Goal: Obtain resource: Obtain resource

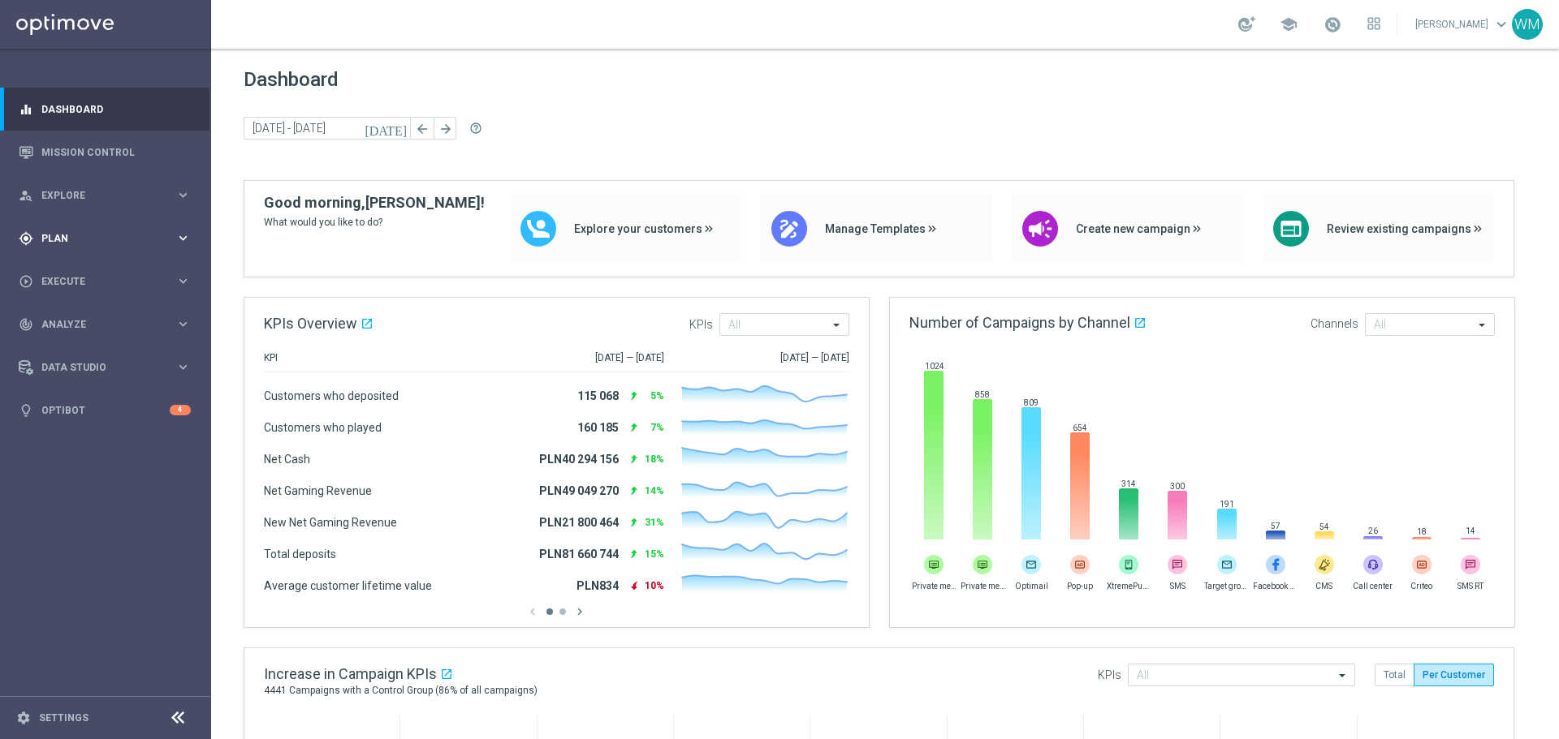
click at [176, 242] on icon "keyboard_arrow_right" at bounding box center [182, 238] width 15 height 15
click at [80, 209] on div "person_search Explore keyboard_arrow_right" at bounding box center [104, 195] width 209 height 43
click at [80, 230] on link "Customer Explorer" at bounding box center [105, 228] width 127 height 13
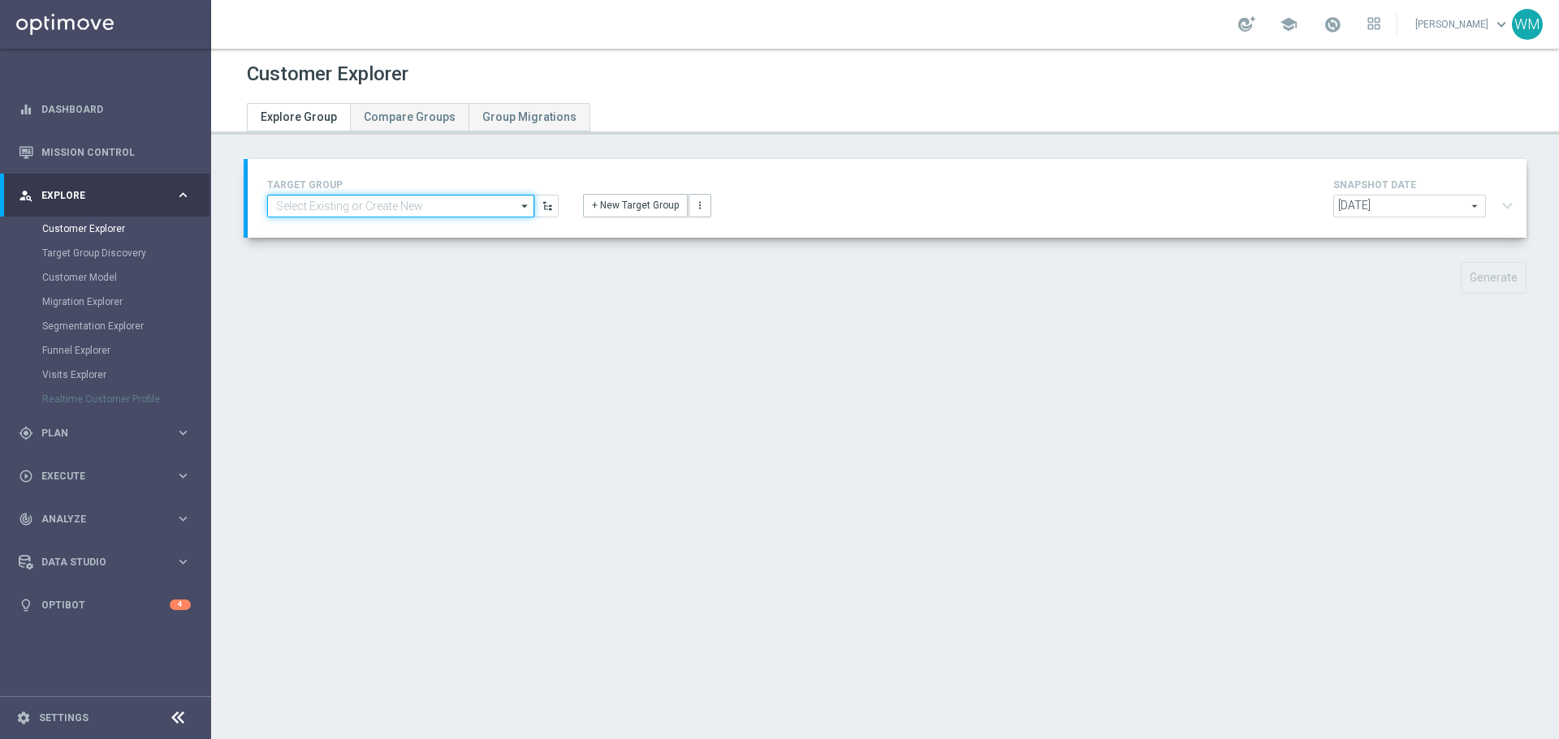
click at [416, 206] on input at bounding box center [400, 206] width 267 height 23
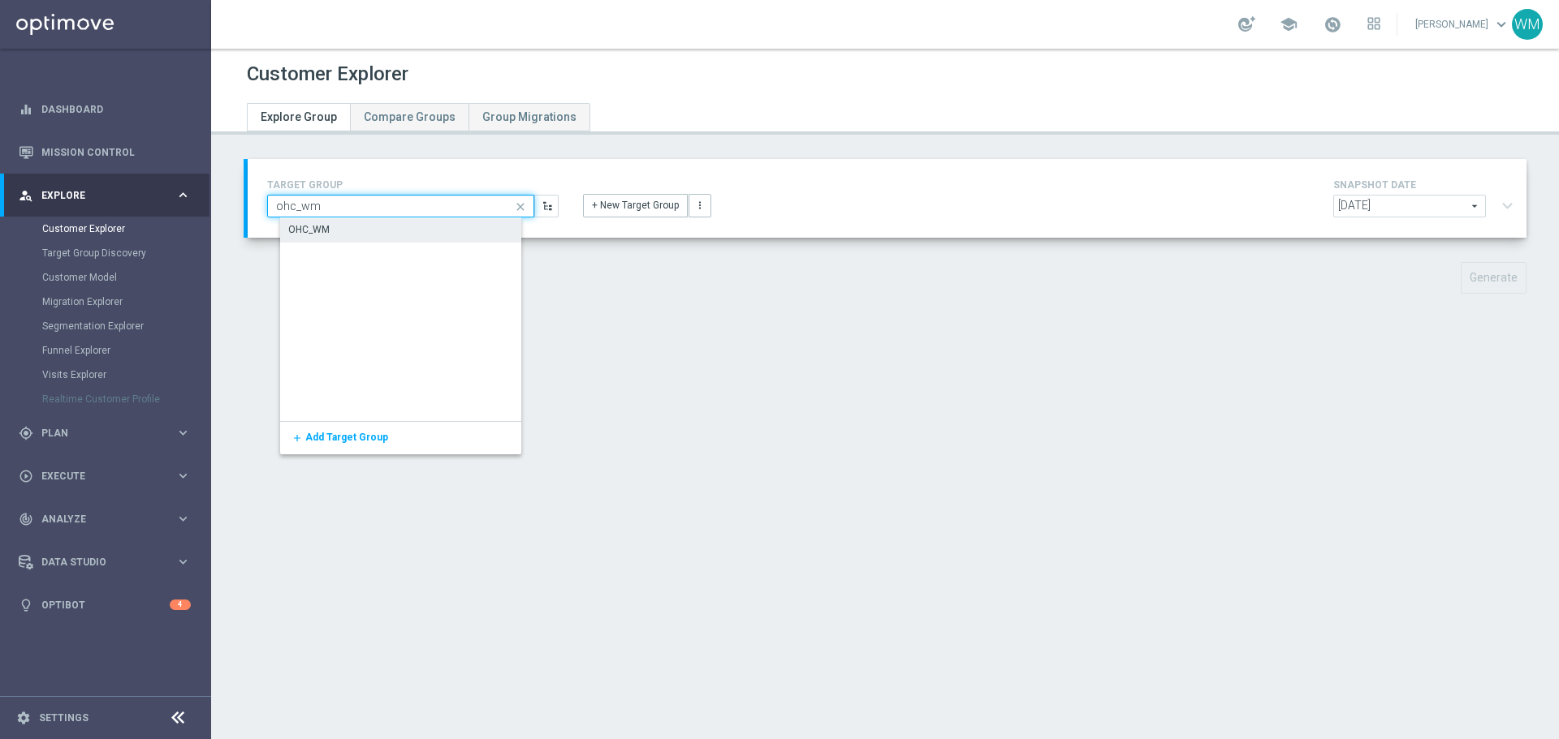
type input "ohc_wm"
click at [399, 229] on div "OHC_WM" at bounding box center [412, 229] width 265 height 23
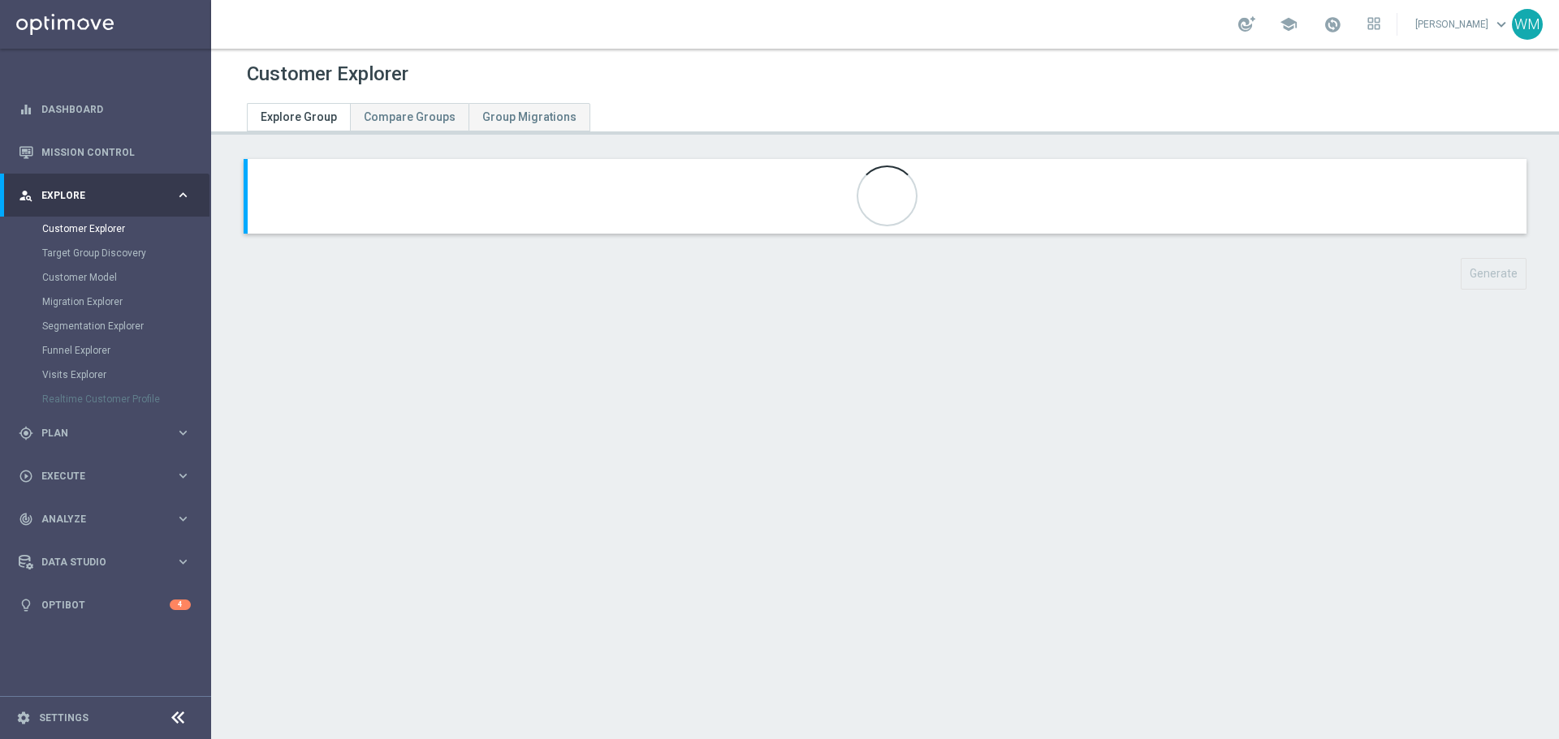
click at [463, 449] on div "Customer Explorer Explore Group Compare Groups Group Migrations Generate" at bounding box center [884, 394] width 1347 height 691
click at [1495, 208] on button "expand_more" at bounding box center [1507, 206] width 24 height 31
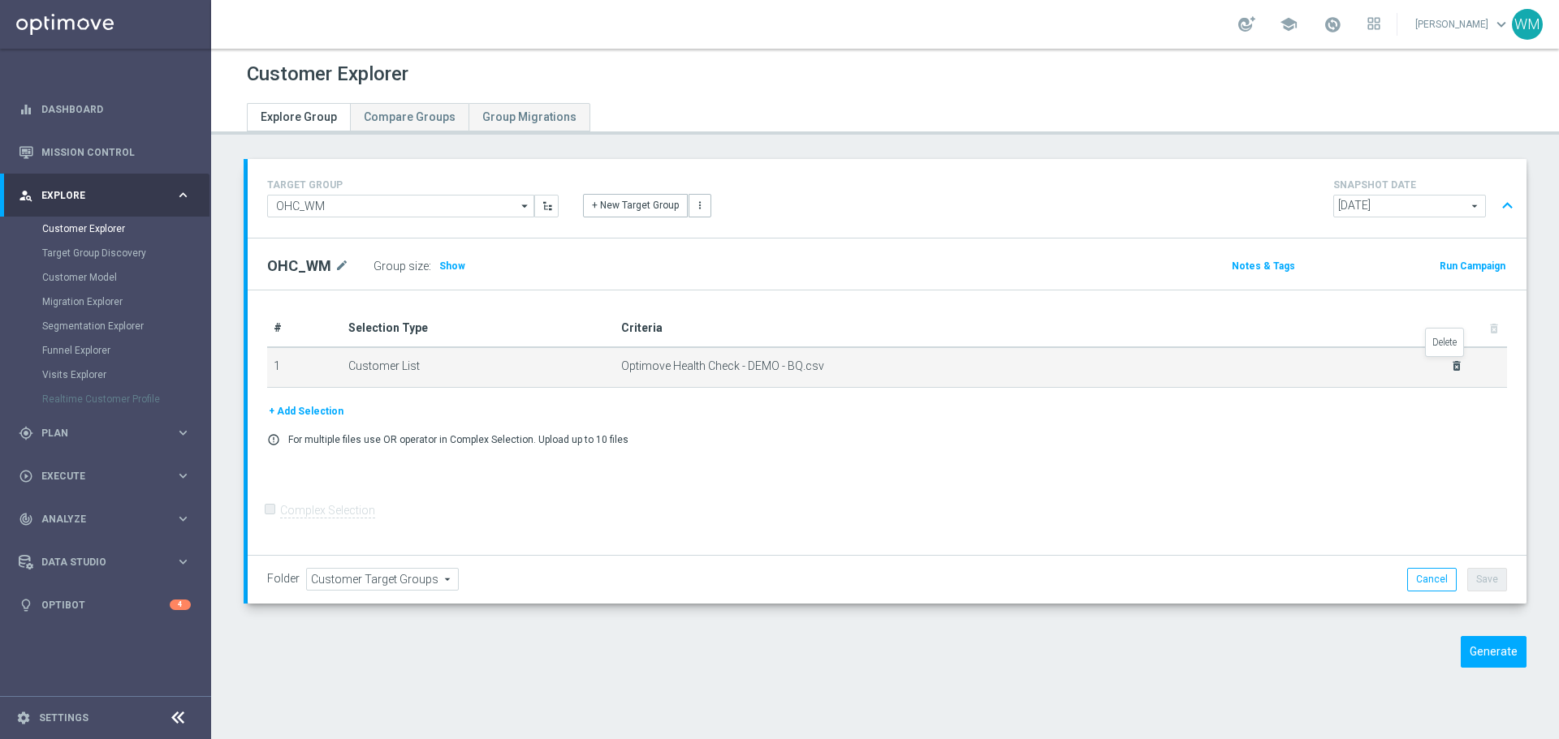
click at [1450, 367] on icon "delete_forever" at bounding box center [1456, 366] width 13 height 13
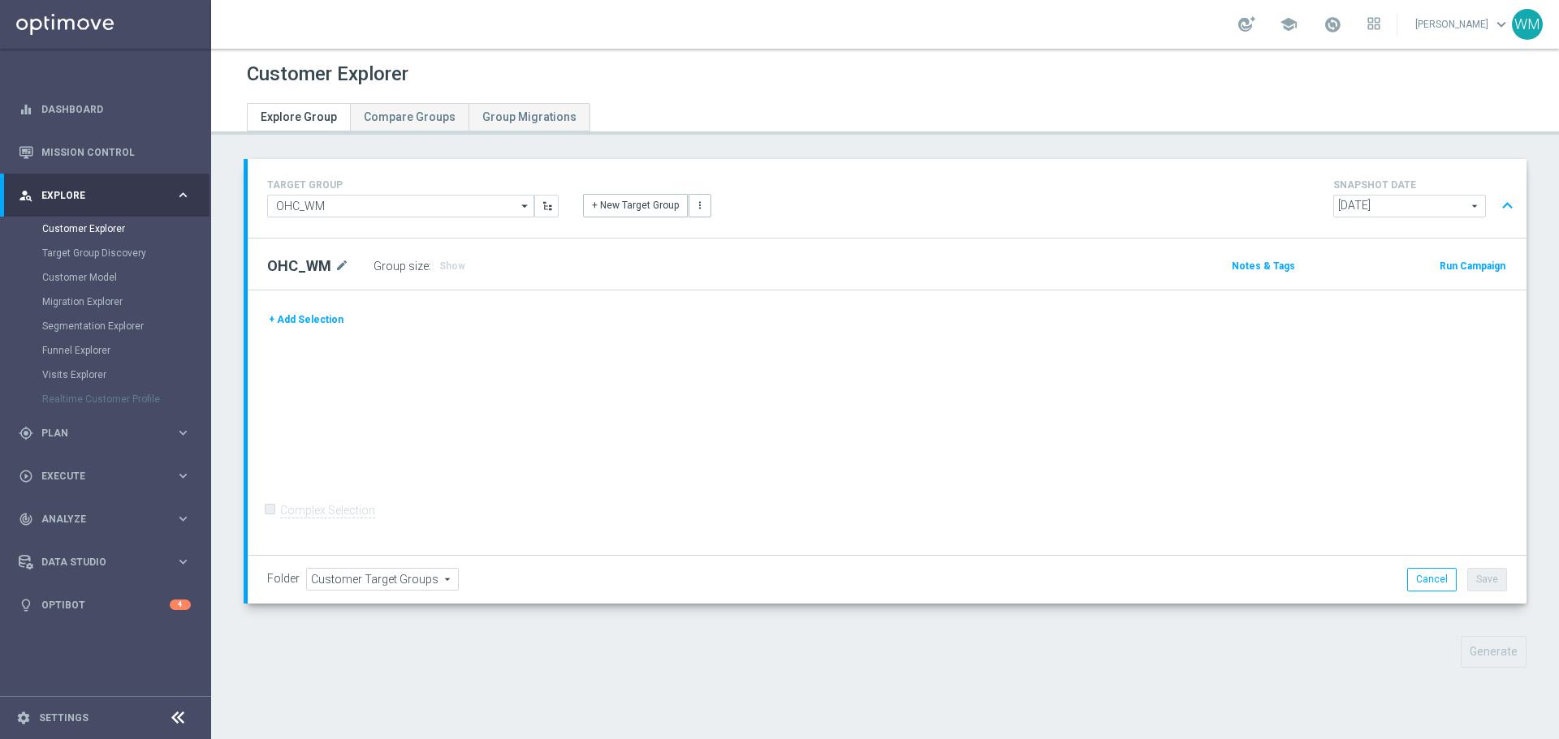
click at [310, 329] on button "+ Add Selection" at bounding box center [306, 320] width 78 height 18
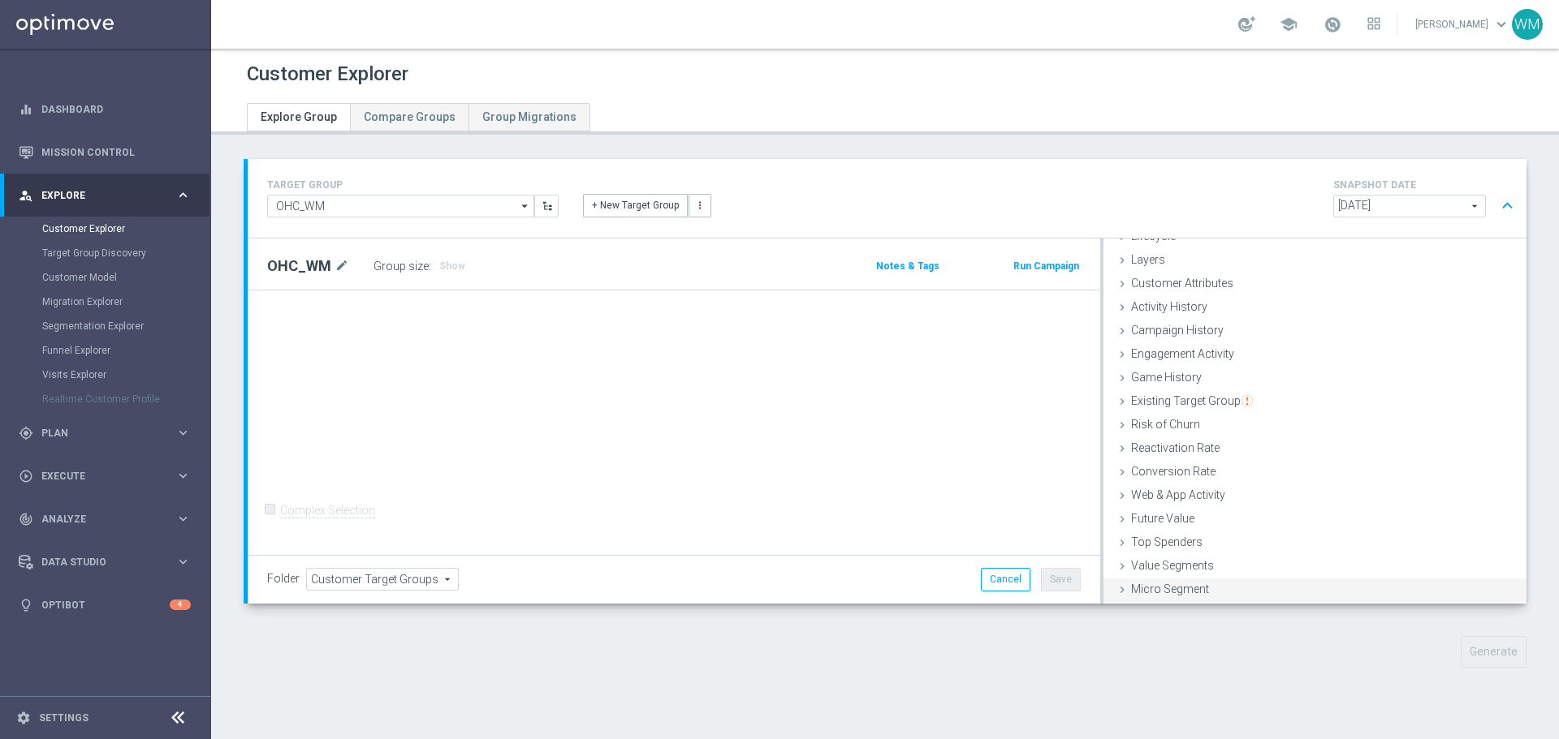
scroll to position [67, 0]
click at [1212, 590] on div "Customer List done" at bounding box center [1314, 592] width 423 height 24
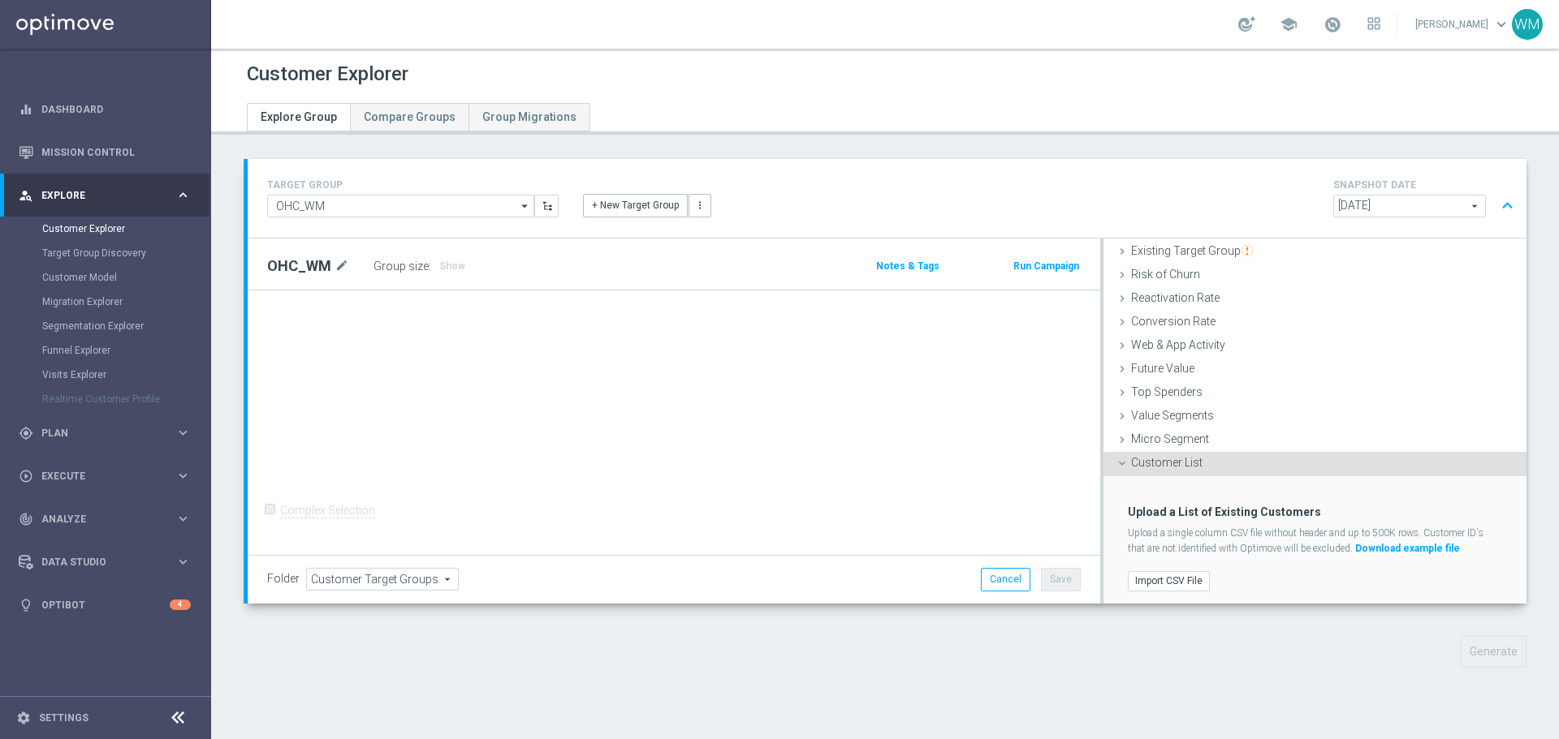
scroll to position [197, 0]
click at [1173, 570] on label "Import CSV File" at bounding box center [1168, 578] width 82 height 20
click at [0, 0] on input "Import CSV File" at bounding box center [0, 0] width 0 height 0
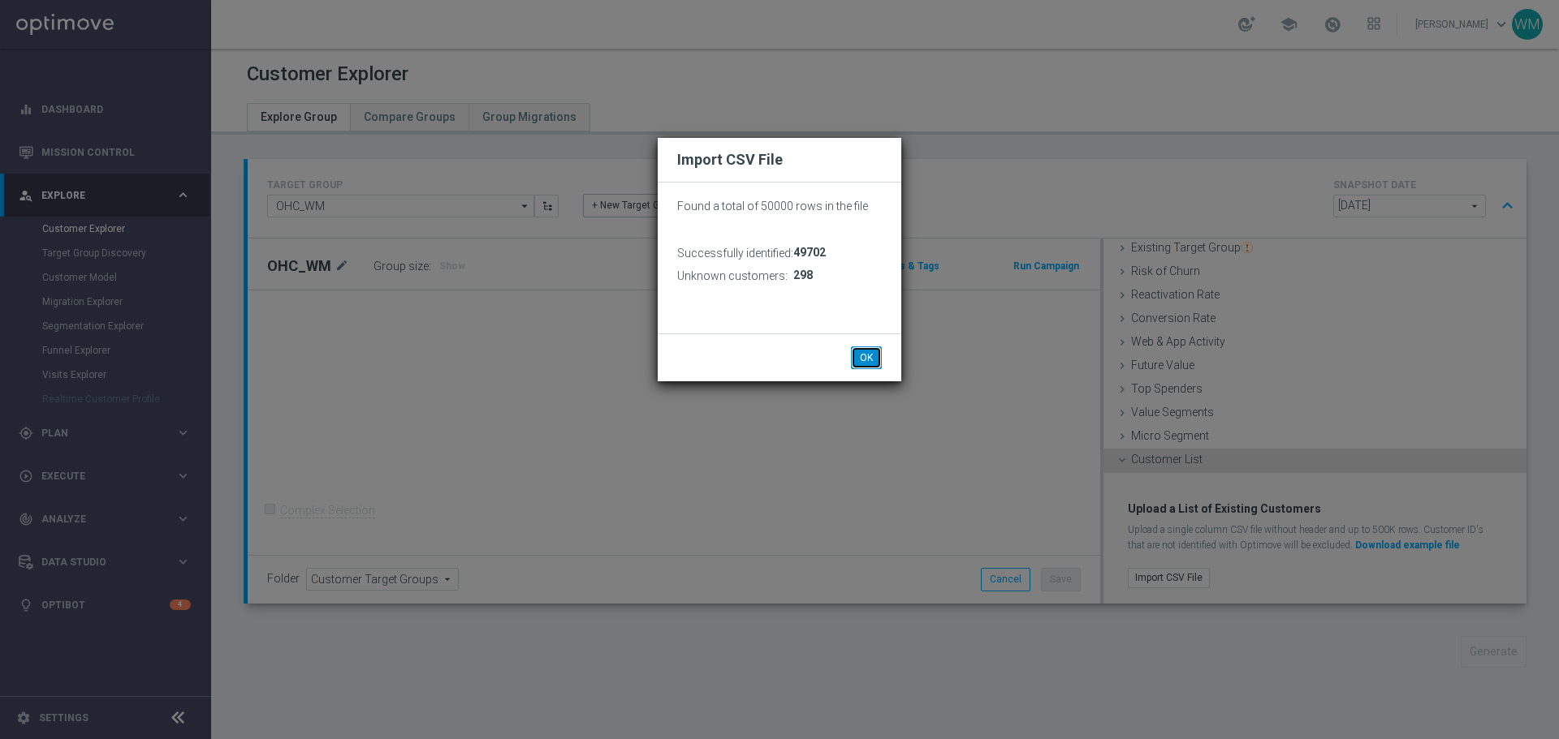
click at [873, 360] on button "OK" at bounding box center [866, 358] width 31 height 23
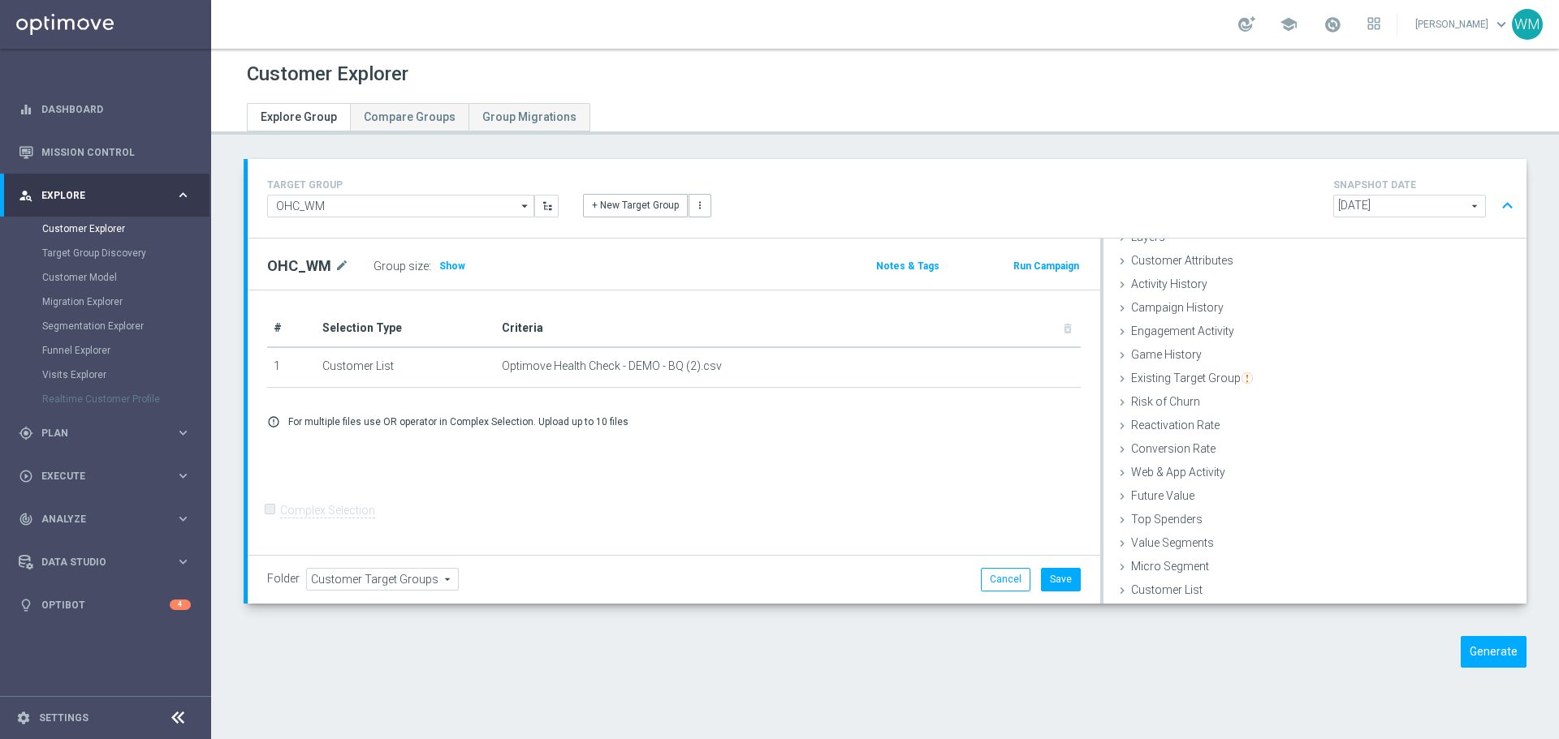
scroll to position [67, 0]
click at [1067, 580] on button "Save" at bounding box center [1061, 579] width 40 height 23
click at [1461, 632] on div "TARGET GROUP OHC_WM OHC_WM arrow_drop_down Show Selected 0 of NaN - Campaign 1" at bounding box center [884, 425] width 1347 height 533
click at [1477, 656] on button "Generate" at bounding box center [1493, 652] width 66 height 32
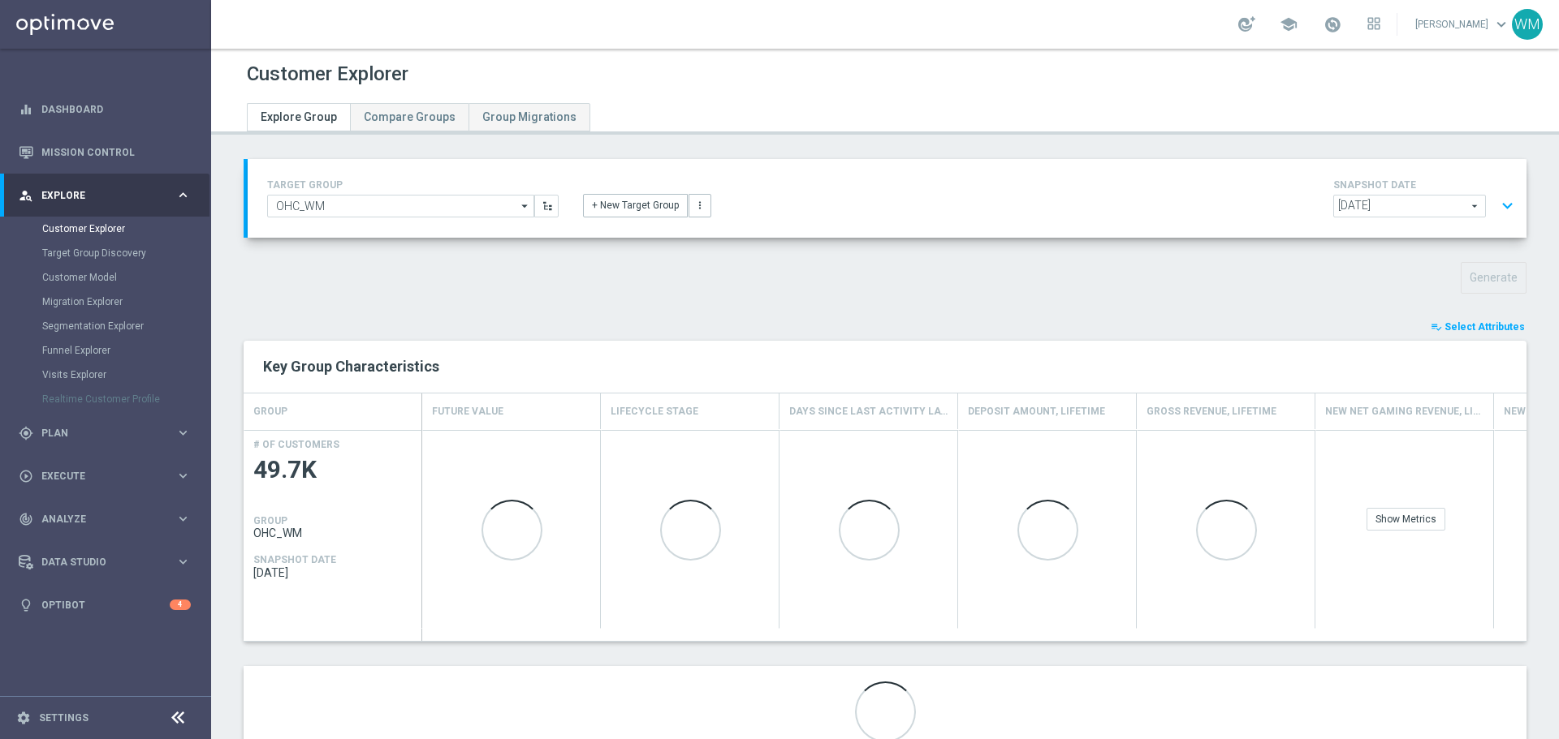
click at [1464, 334] on button "playlist_add_check Select Attributes" at bounding box center [1477, 327] width 97 height 18
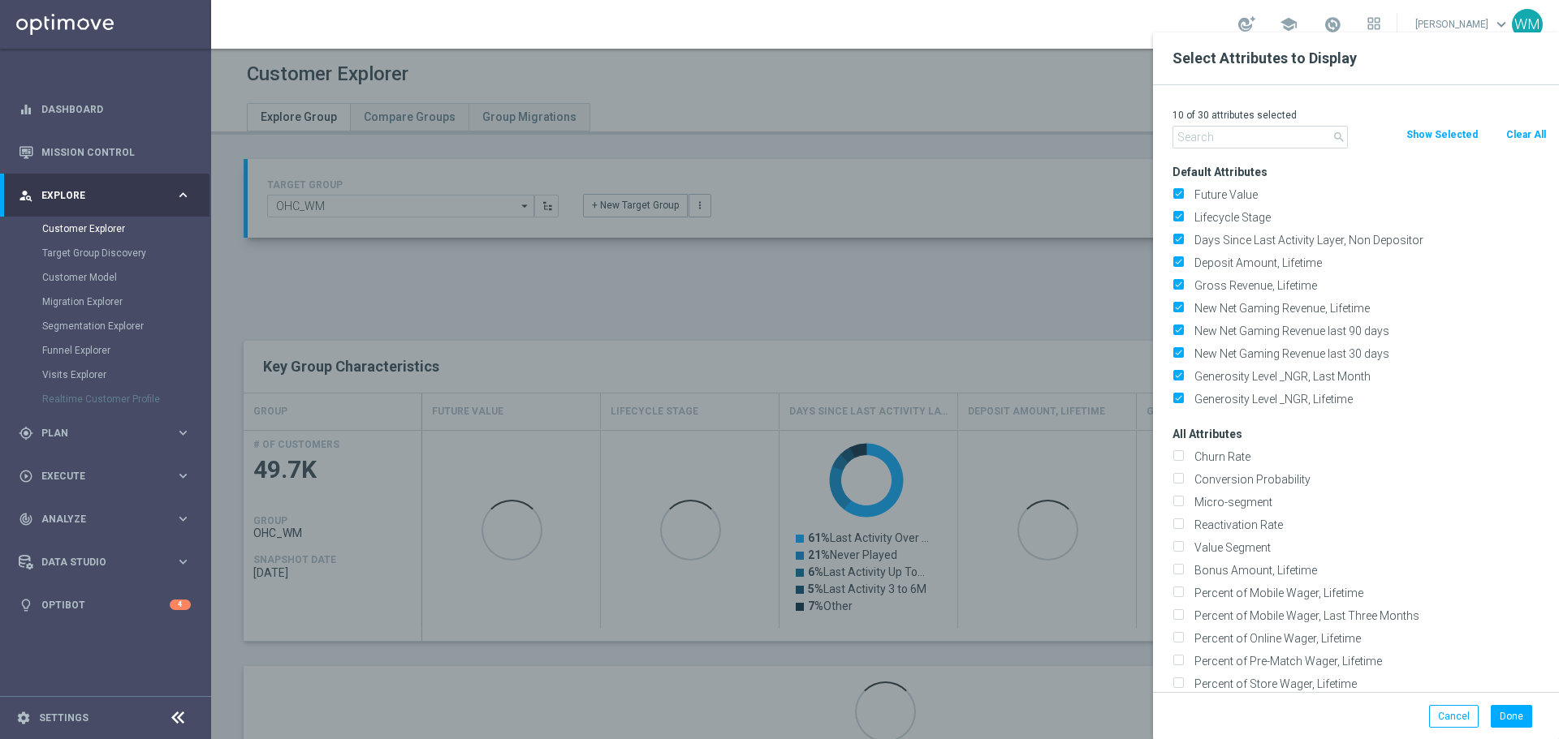
click at [1507, 127] on button "Clear All" at bounding box center [1525, 135] width 43 height 18
click at [1523, 131] on button "Clear All" at bounding box center [1525, 135] width 43 height 18
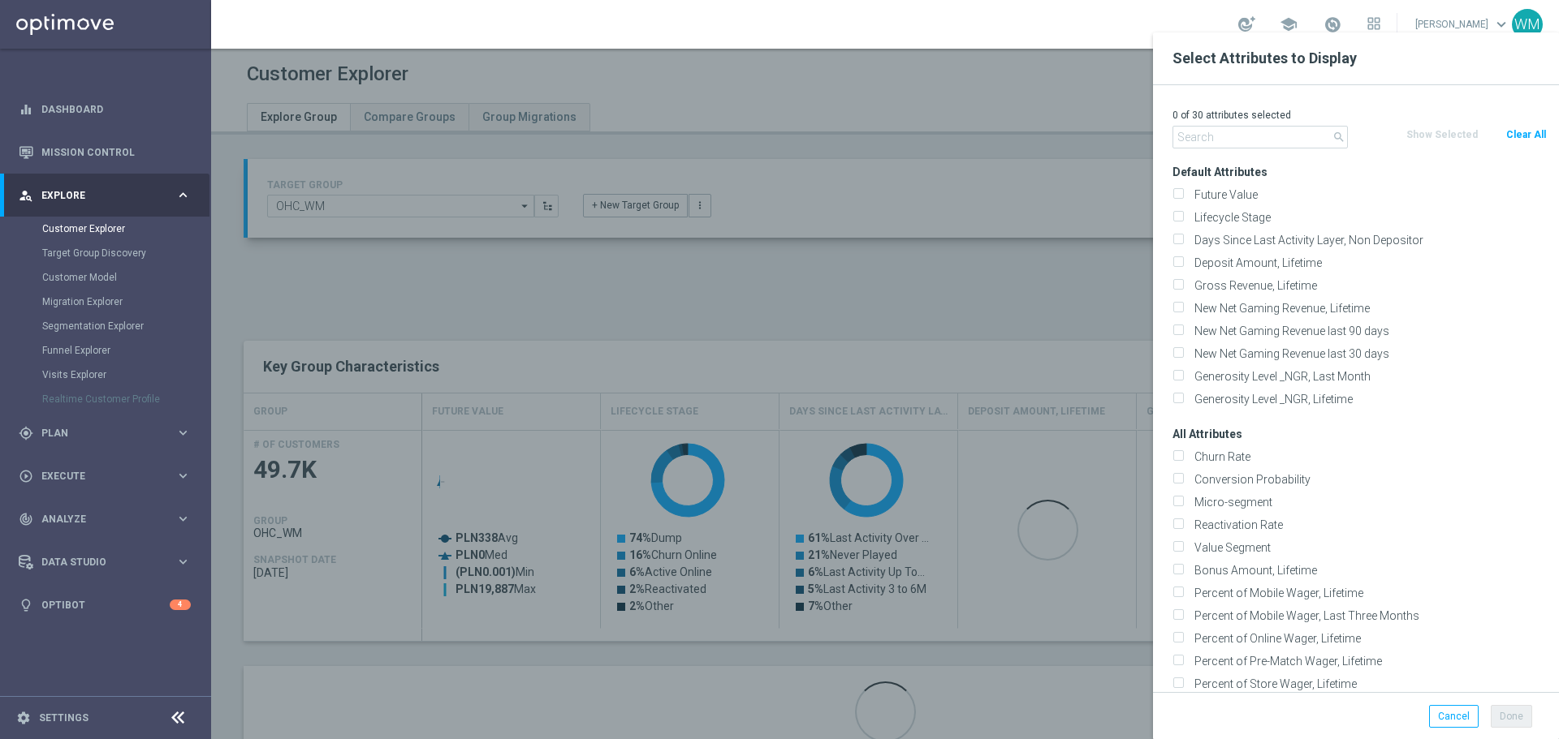
checkbox input "false"
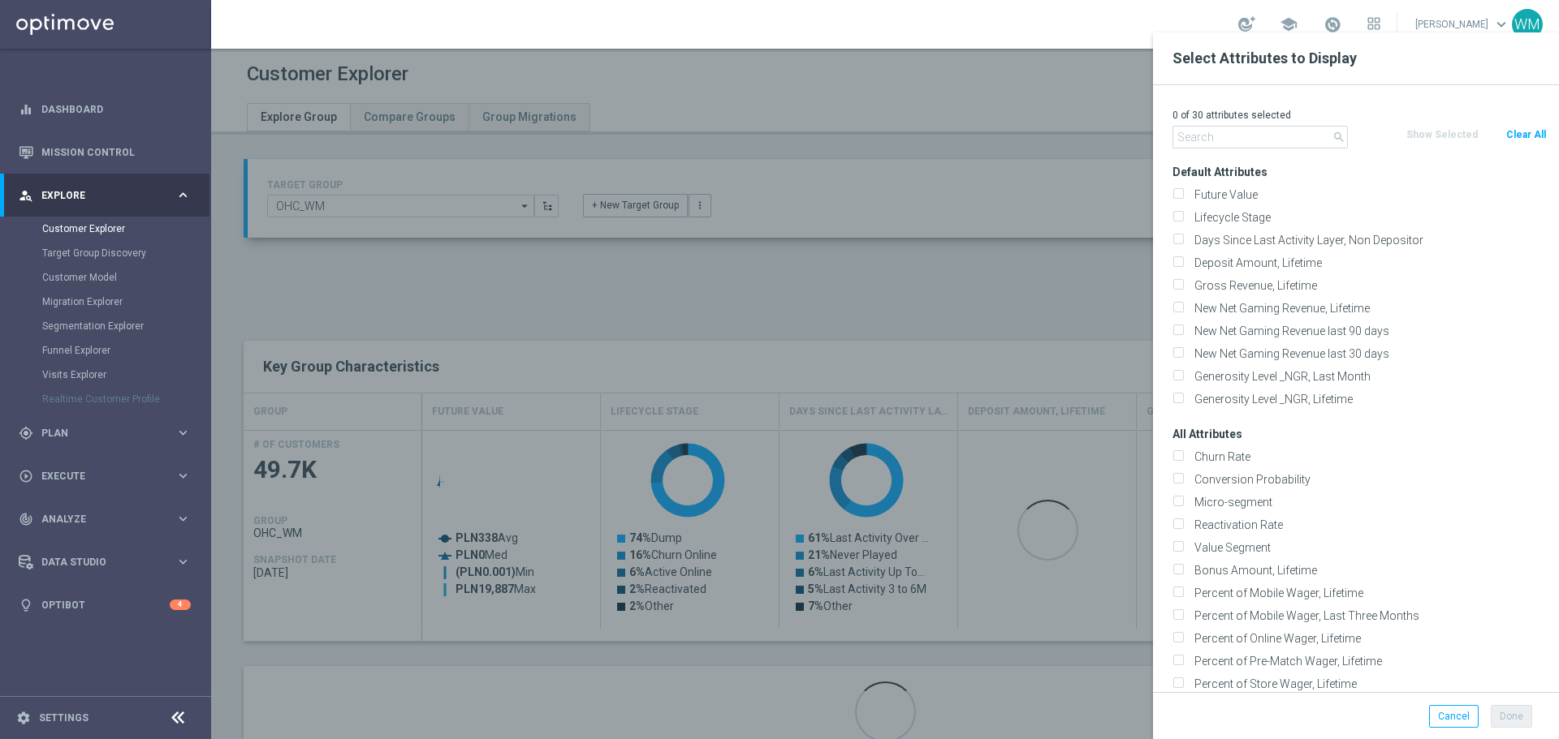
checkbox input "false"
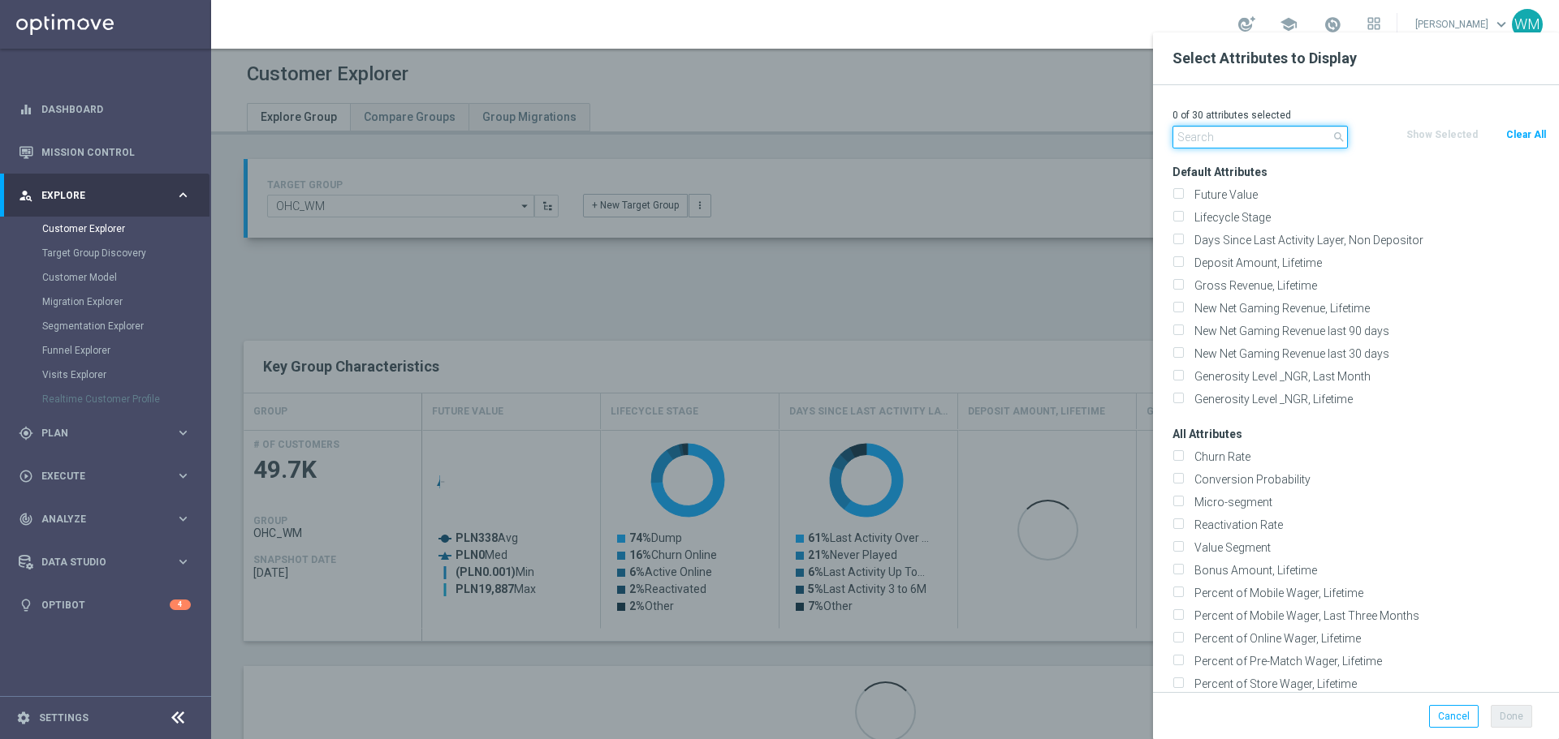
click at [1285, 140] on input "text" at bounding box center [1259, 137] width 175 height 23
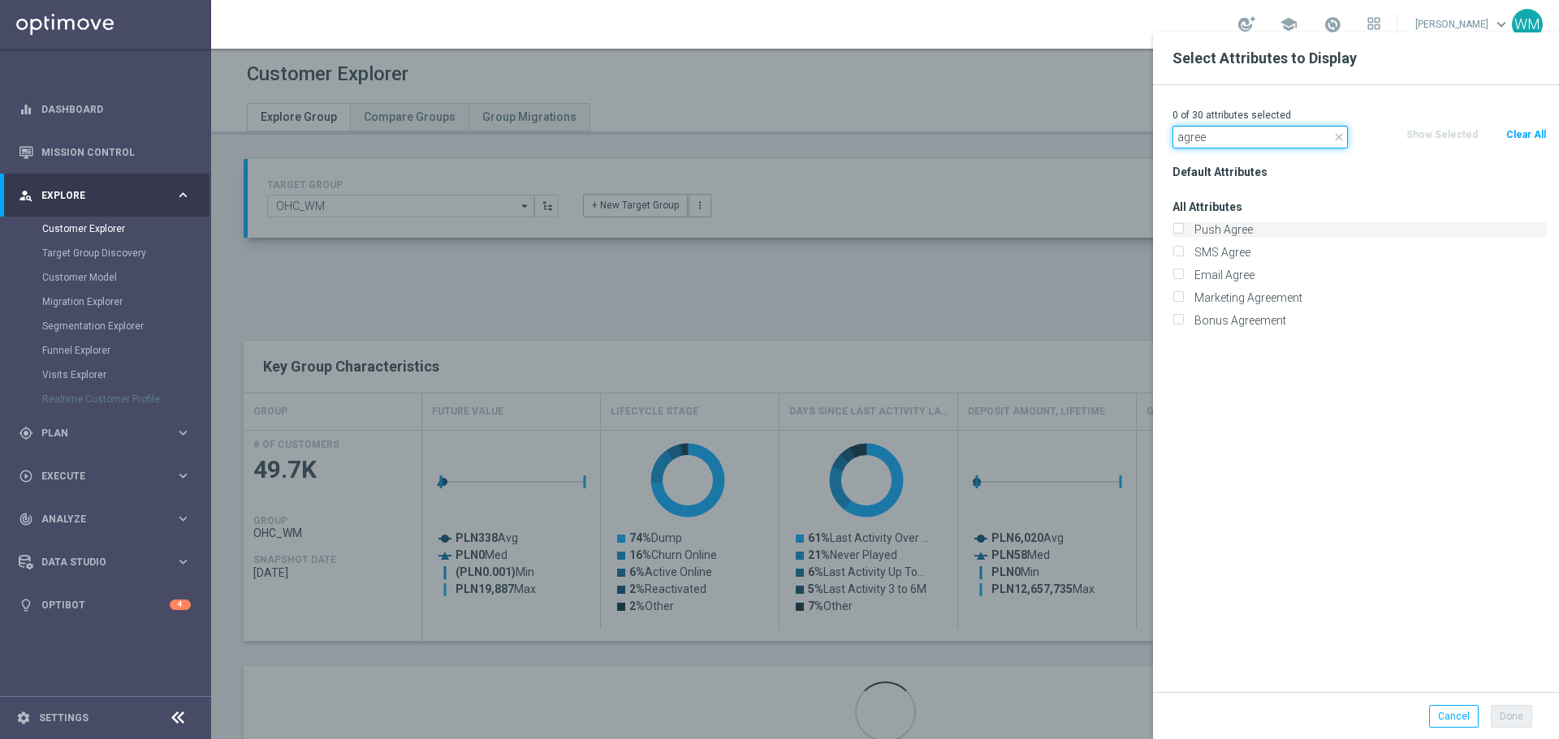
type input "agree"
click at [1238, 226] on label "Push Agree" at bounding box center [1367, 229] width 358 height 15
click at [1183, 226] on input "Push Agree" at bounding box center [1177, 231] width 11 height 11
checkbox input "true"
click at [1234, 247] on label "SMS Agree" at bounding box center [1367, 252] width 358 height 15
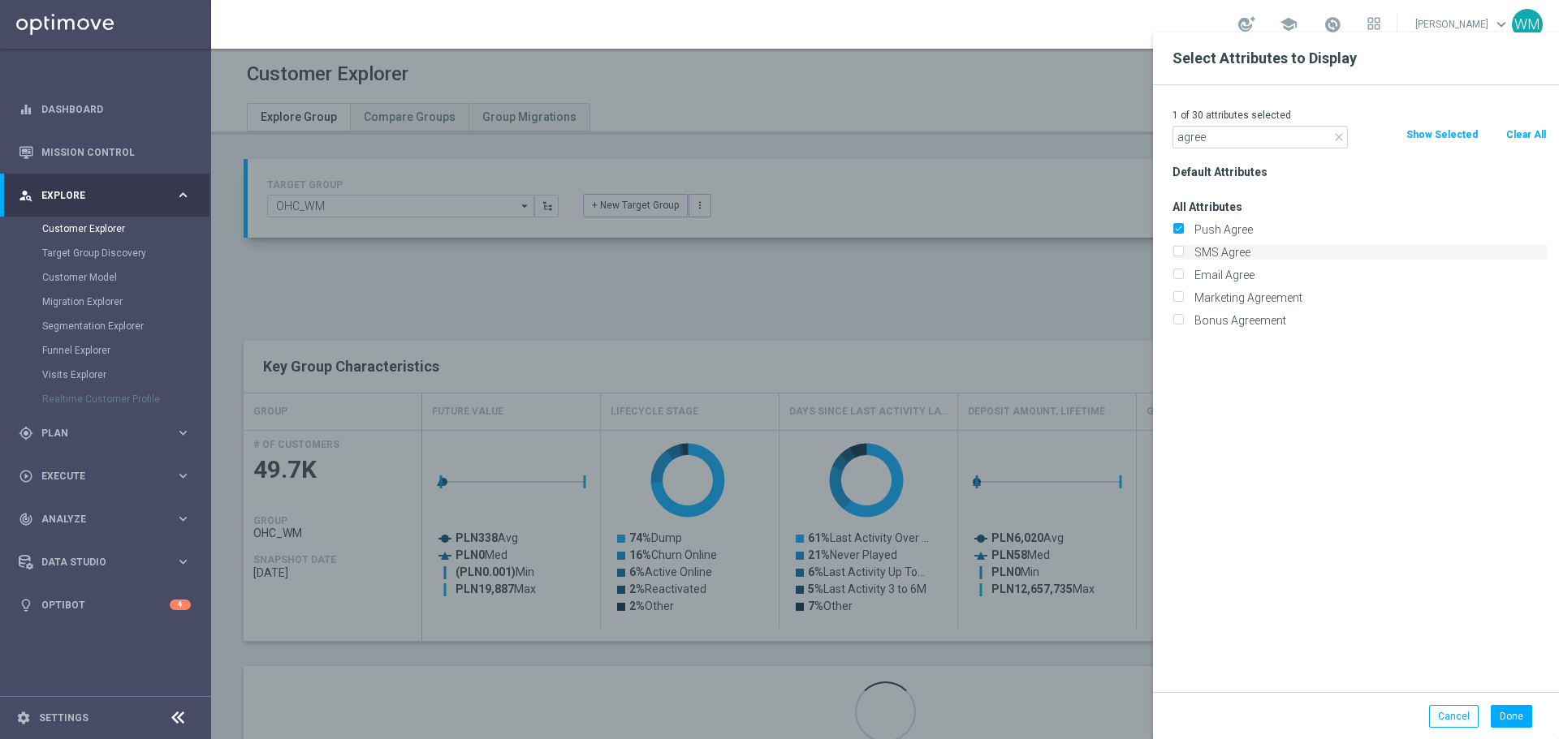
click at [1183, 249] on input "SMS Agree" at bounding box center [1177, 254] width 11 height 11
checkbox input "true"
click at [1230, 267] on div "Email Agree" at bounding box center [1359, 275] width 399 height 23
click at [1230, 279] on label "Email Agree" at bounding box center [1367, 275] width 358 height 15
click at [1183, 279] on input "Email Agree" at bounding box center [1177, 277] width 11 height 11
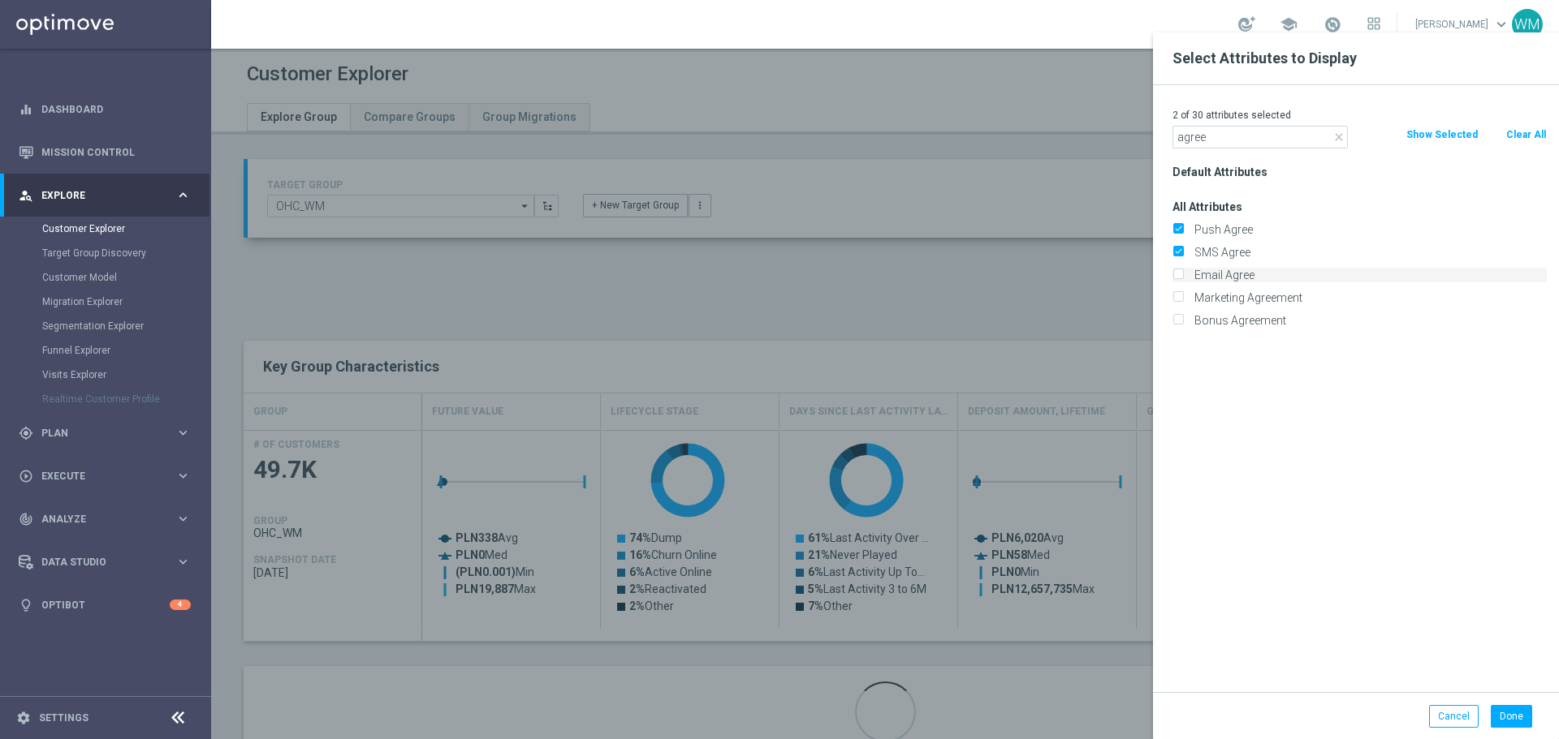
checkbox input "true"
click at [1231, 291] on label "Marketing Agreement" at bounding box center [1367, 298] width 358 height 15
click at [1183, 295] on input "Marketing Agreement" at bounding box center [1177, 300] width 11 height 11
checkbox input "true"
click at [1206, 147] on input "agree" at bounding box center [1259, 137] width 175 height 23
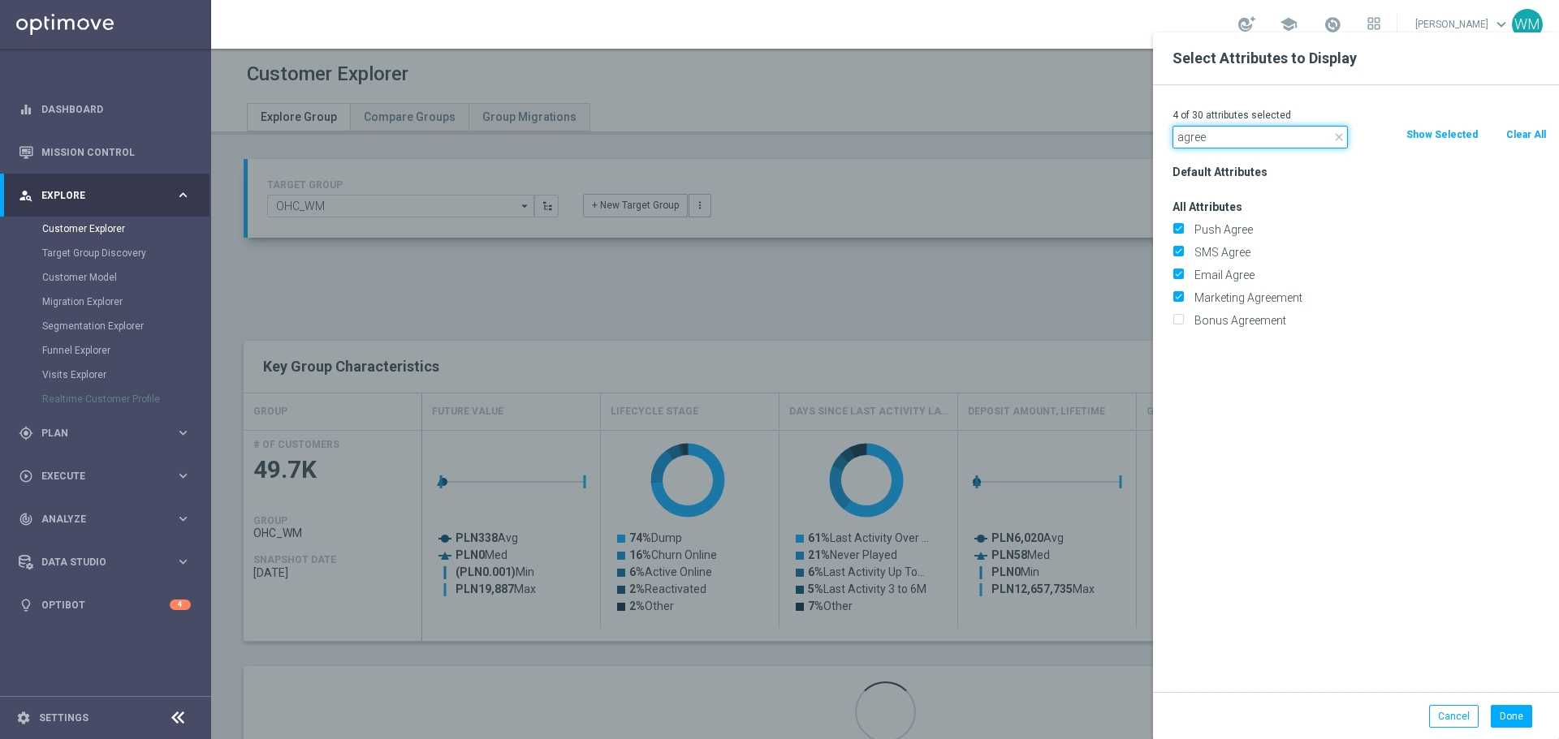
click at [1206, 147] on input "agree" at bounding box center [1259, 137] width 175 height 23
type input "cancele"
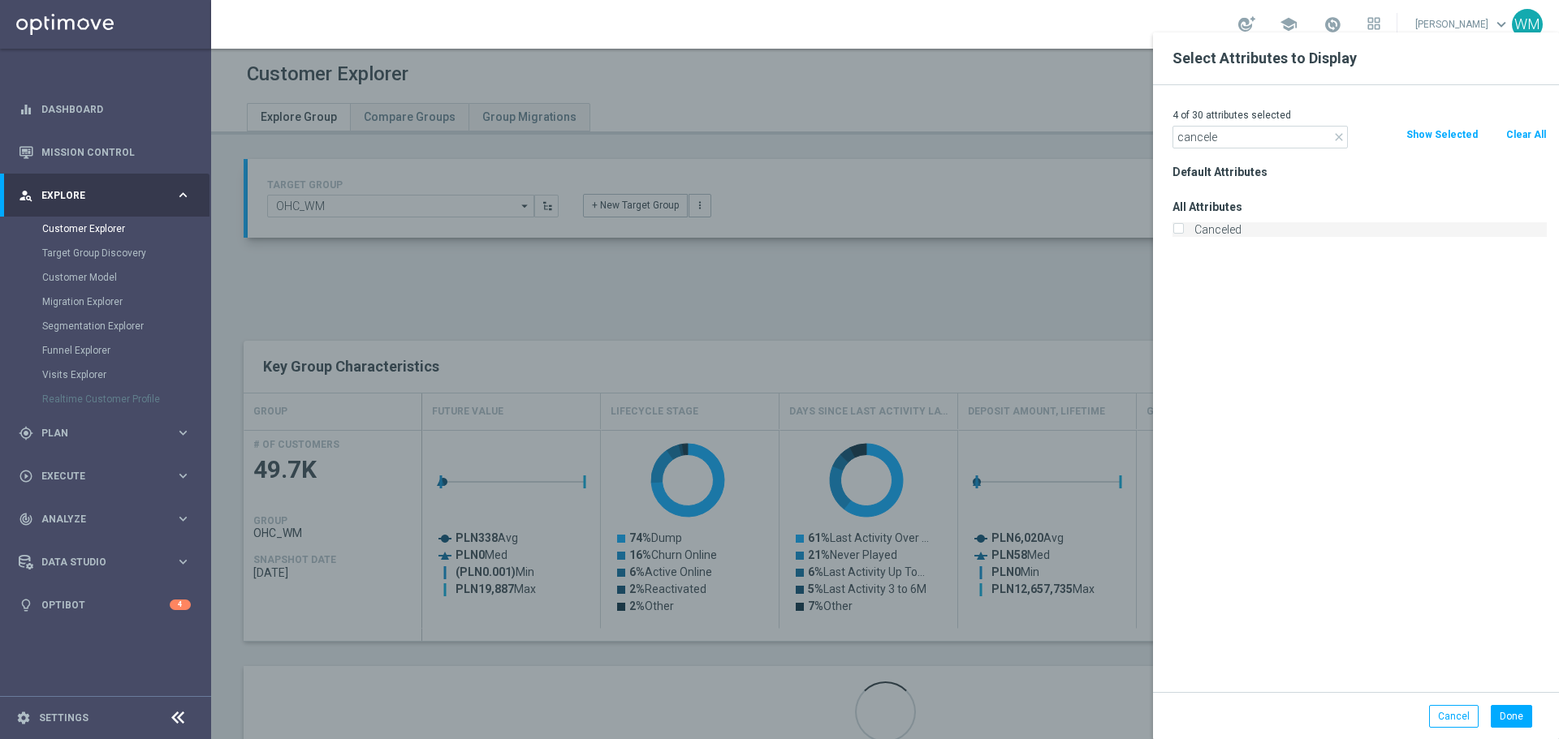
click at [1220, 228] on label "Canceled" at bounding box center [1367, 229] width 358 height 15
click at [1183, 228] on input "Canceled" at bounding box center [1177, 231] width 11 height 11
checkbox input "true"
click at [1202, 140] on input "cancele" at bounding box center [1259, 137] width 175 height 23
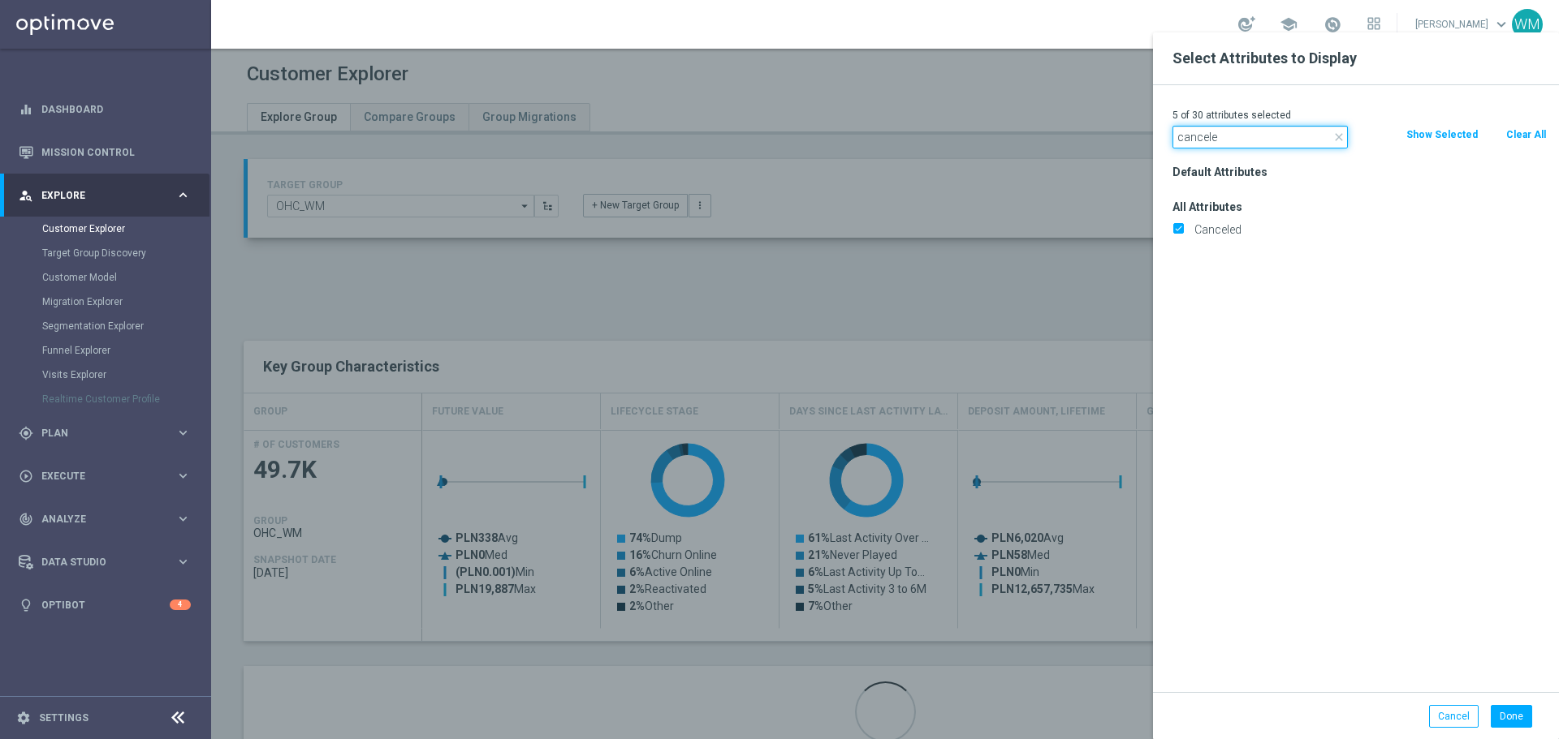
click at [1202, 140] on input "cancele" at bounding box center [1259, 137] width 175 height 23
type input "incomple"
click at [1204, 228] on label "Incomplete" at bounding box center [1367, 229] width 358 height 15
click at [1183, 228] on input "Incomplete" at bounding box center [1177, 231] width 11 height 11
checkbox input "true"
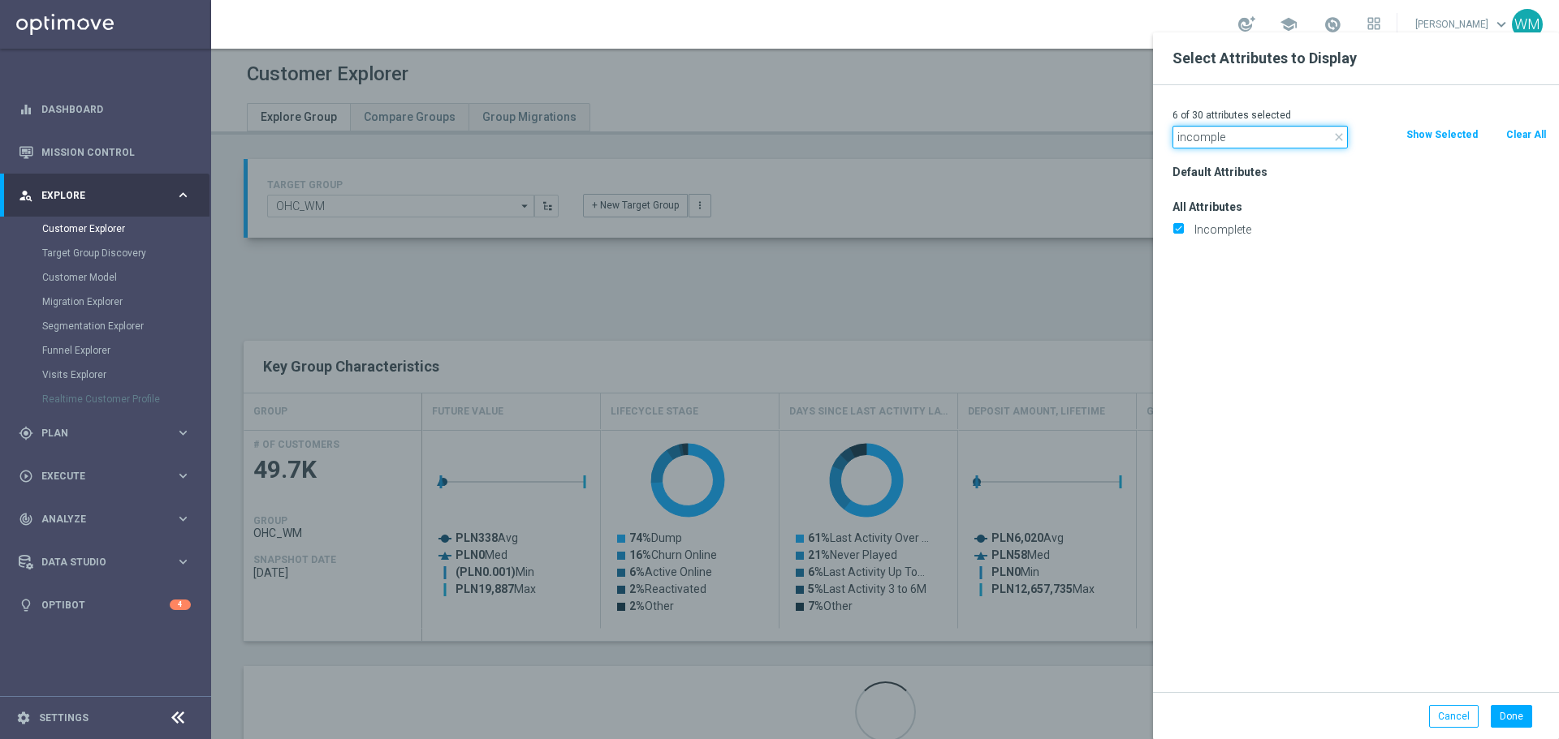
click at [1225, 139] on input "incomple" at bounding box center [1259, 137] width 175 height 23
type input "selfexc"
click at [1253, 246] on label "Selfexcluded Client" at bounding box center [1367, 252] width 358 height 15
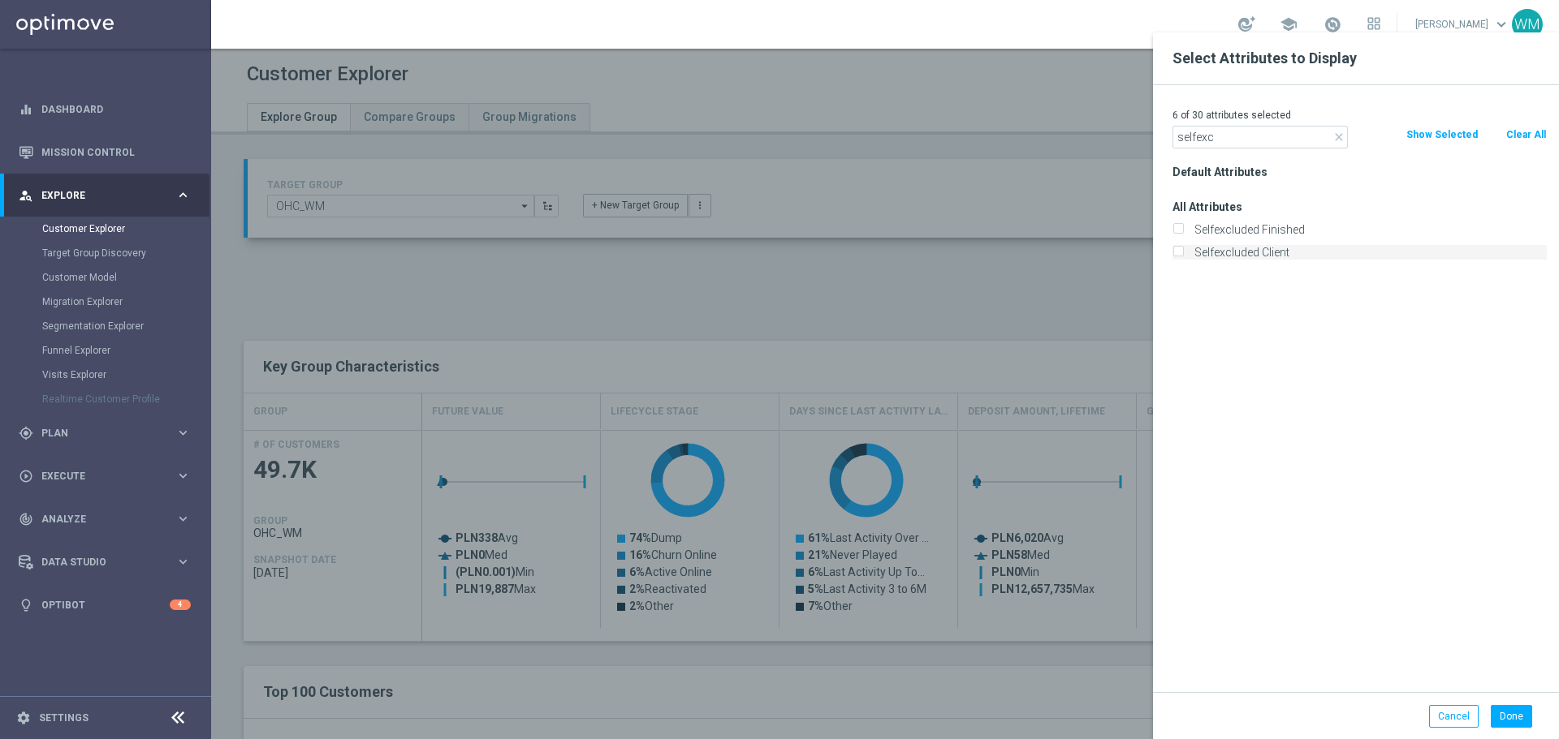
click at [1183, 249] on input "Selfexcluded Client" at bounding box center [1177, 254] width 11 height 11
checkbox input "true"
click at [1501, 716] on button "Done" at bounding box center [1510, 716] width 41 height 23
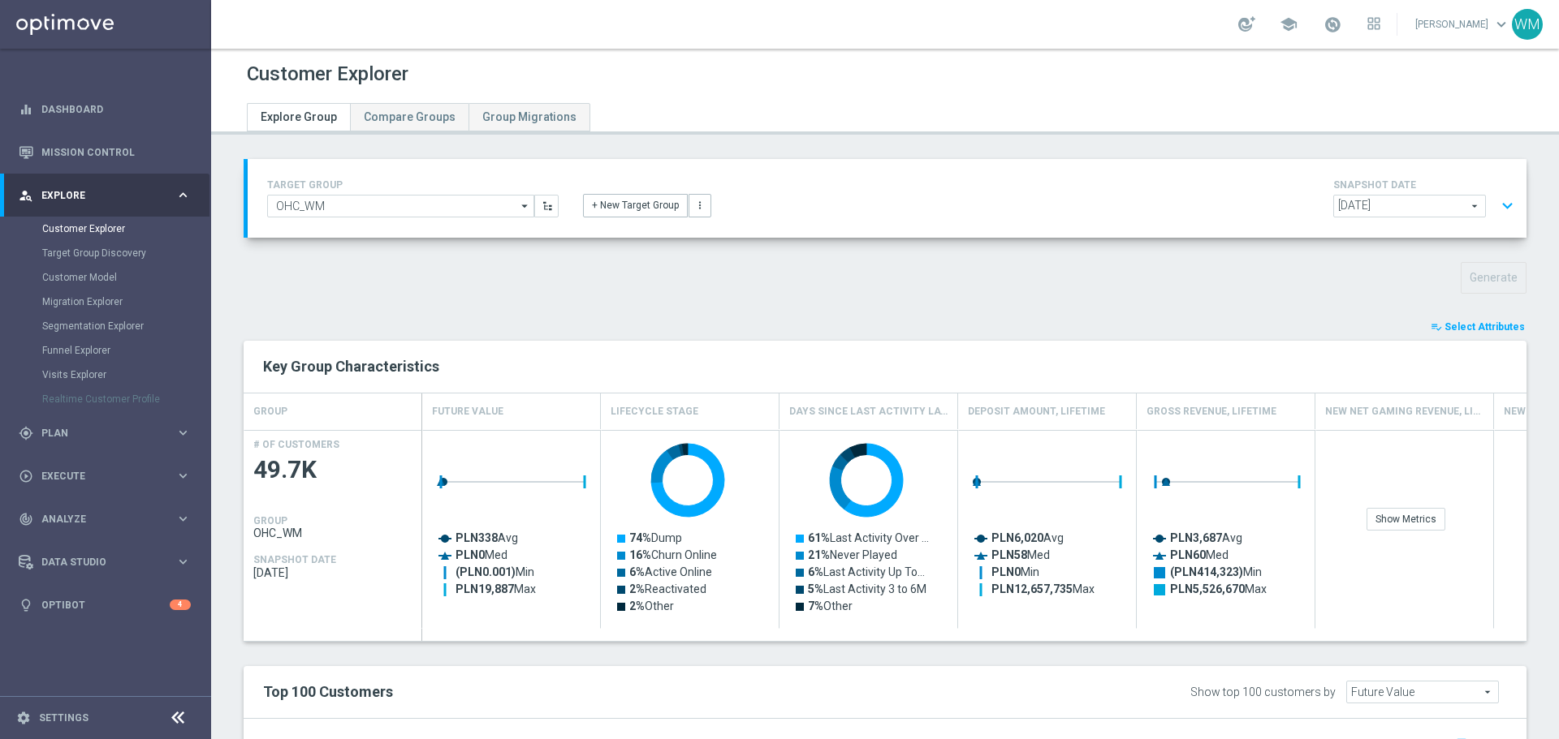
type input "Search"
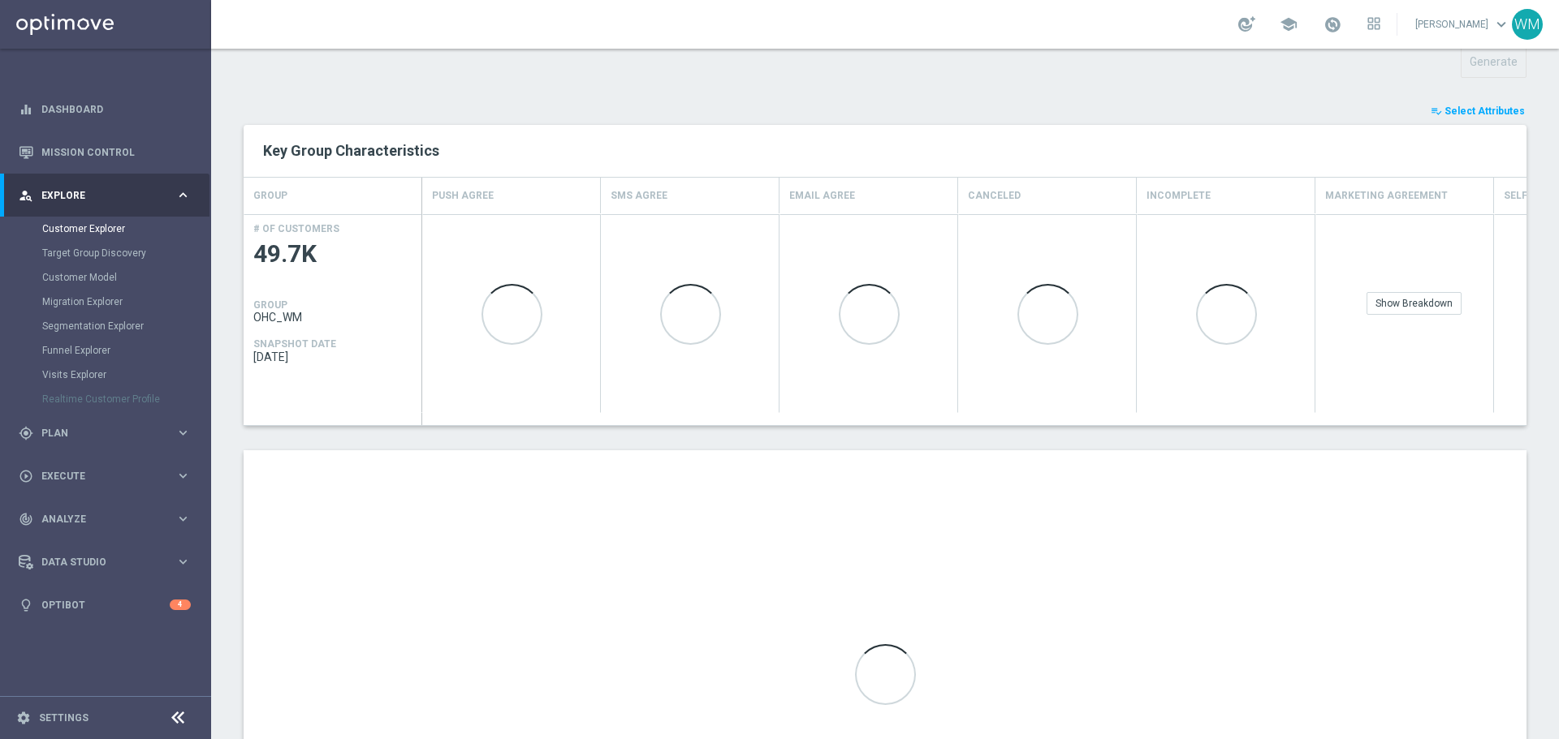
scroll to position [416, 0]
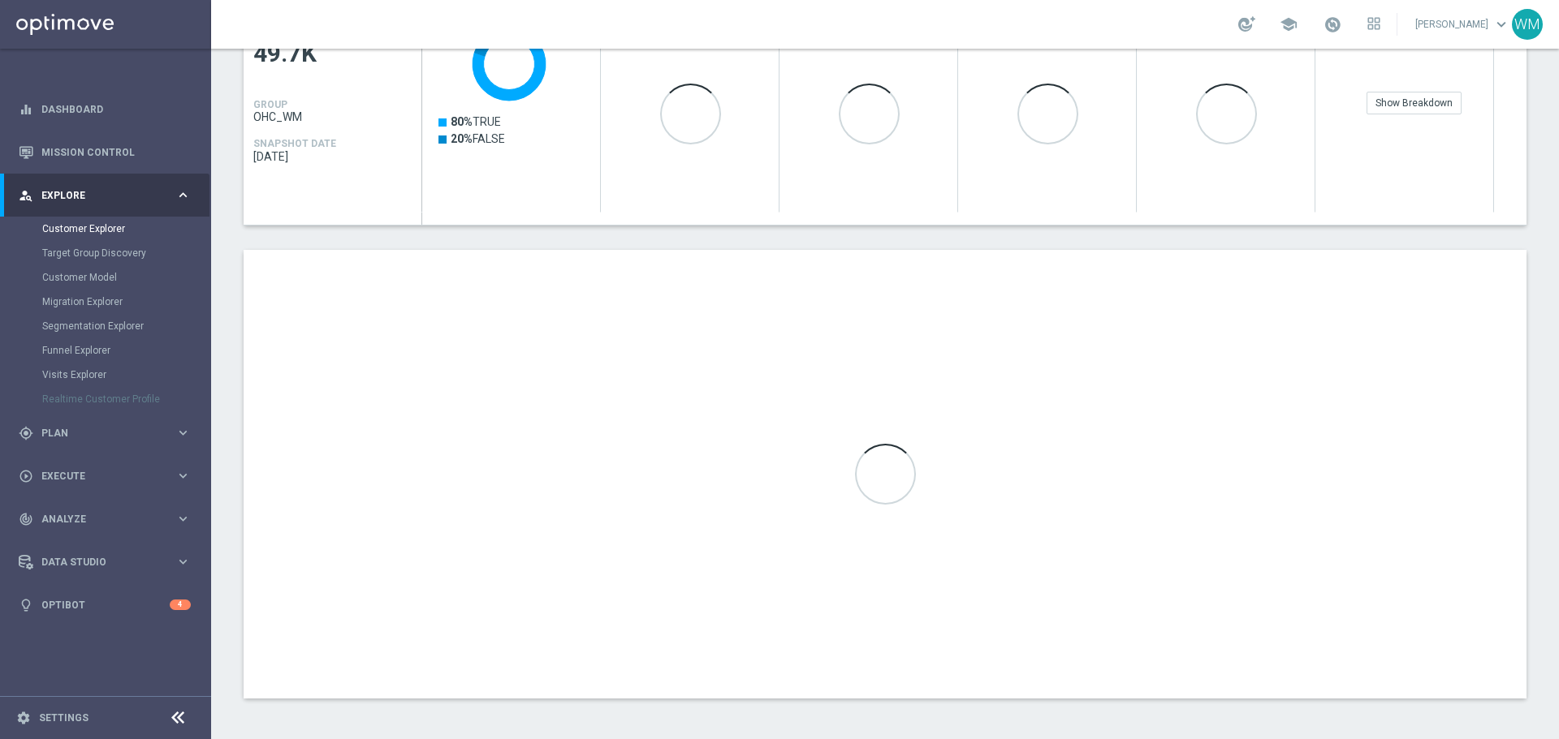
click at [627, 248] on div "playlist_add_check Select Attributes Key Group Characteristics GROUP Push Agree…" at bounding box center [885, 300] width 1283 height 797
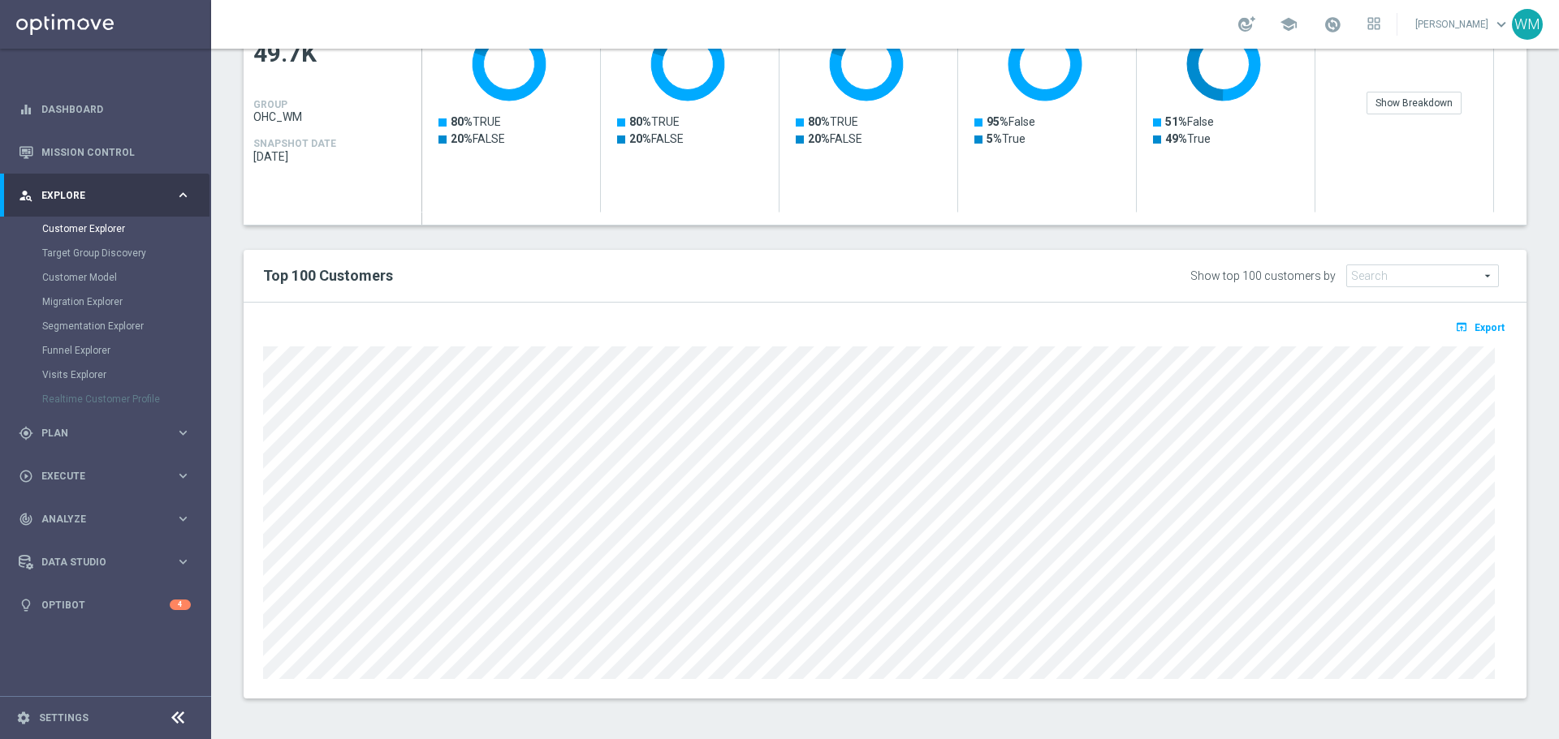
click at [1482, 338] on div "open_in_browser Export" at bounding box center [885, 332] width 1268 height 20
click at [1481, 333] on span "Export" at bounding box center [1489, 327] width 30 height 11
click at [1485, 328] on p "Loading" at bounding box center [1489, 329] width 36 height 13
click at [1454, 334] on span at bounding box center [1462, 329] width 16 height 16
click at [1395, 326] on div "open_in_browser Export Loading" at bounding box center [885, 332] width 1268 height 20
